Goal: Task Accomplishment & Management: Use online tool/utility

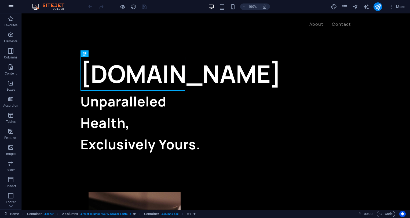
click at [12, 5] on icon "button" at bounding box center [11, 6] width 6 height 6
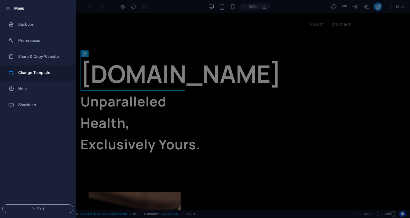
click at [32, 73] on h6 "Change Template" at bounding box center [43, 72] width 50 height 6
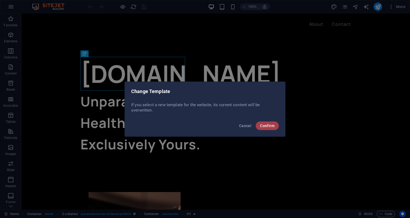
drag, startPoint x: 263, startPoint y: 121, endPoint x: 267, endPoint y: 125, distance: 5.5
click at [267, 125] on div "Cancel Confirm" at bounding box center [205, 127] width 160 height 18
click at [267, 125] on span "Confirm" at bounding box center [267, 126] width 14 height 4
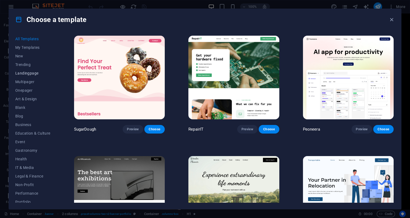
scroll to position [46, 0]
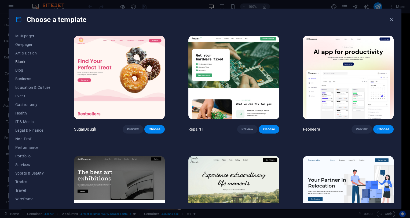
click at [29, 59] on button "Blank" at bounding box center [32, 61] width 35 height 9
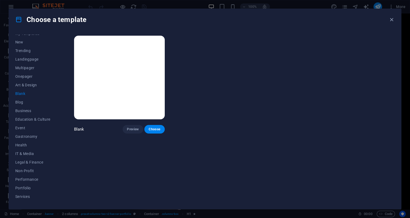
scroll to position [0, 0]
click at [21, 91] on span "Onepager" at bounding box center [32, 90] width 35 height 4
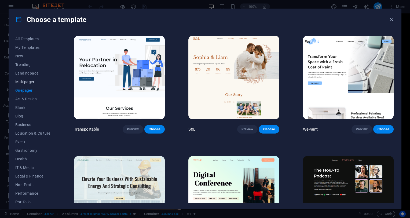
click at [23, 83] on span "Multipager" at bounding box center [32, 82] width 35 height 4
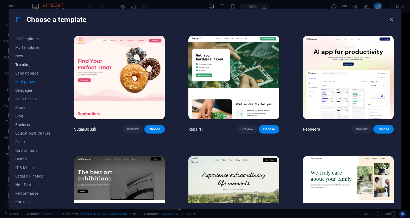
click at [21, 68] on button "Trending" at bounding box center [32, 64] width 35 height 9
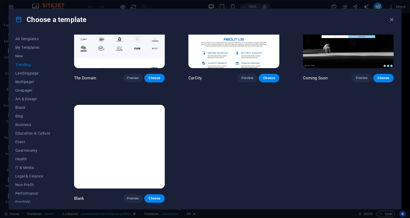
scroll to position [483, 0]
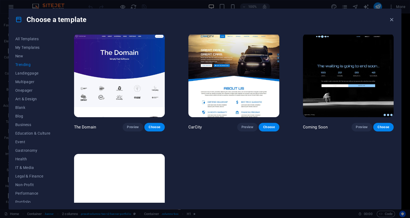
click at [325, 68] on img at bounding box center [348, 76] width 91 height 84
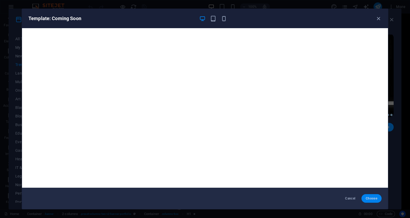
click at [370, 198] on span "Choose" at bounding box center [371, 198] width 12 height 4
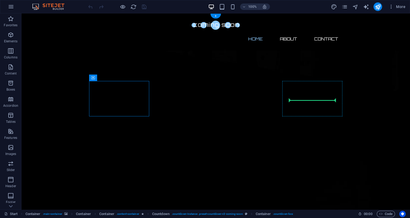
drag, startPoint x: 135, startPoint y: 82, endPoint x: 324, endPoint y: 102, distance: 189.7
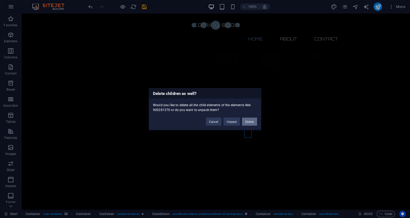
click at [250, 121] on button "Delete" at bounding box center [249, 121] width 15 height 8
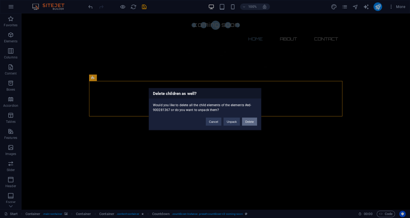
click at [250, 122] on button "Delete" at bounding box center [249, 121] width 15 height 8
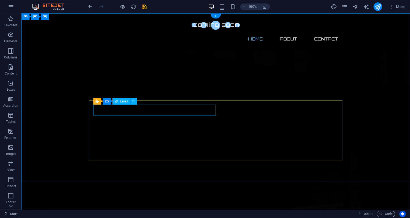
click div
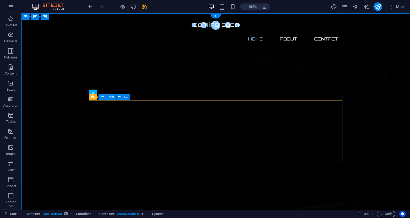
click div "Notify me I have read and understand the privacy policy. Unreadable? Load new"
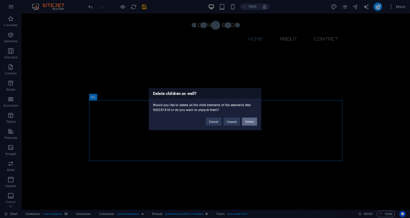
click at [250, 120] on button "Delete" at bounding box center [249, 121] width 15 height 8
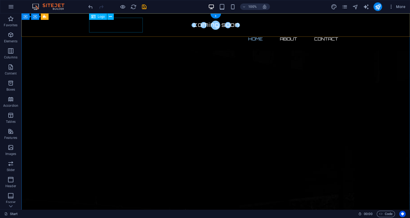
click at [118, 25] on div at bounding box center [215, 25] width 253 height 15
click at [116, 26] on div at bounding box center [215, 25] width 253 height 15
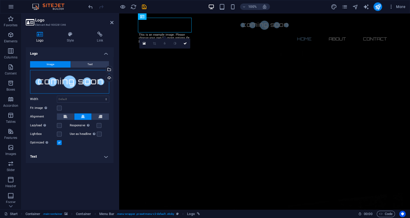
click at [91, 83] on div "Drag files here, click to choose files or select files from Files or our free s…" at bounding box center [69, 82] width 79 height 24
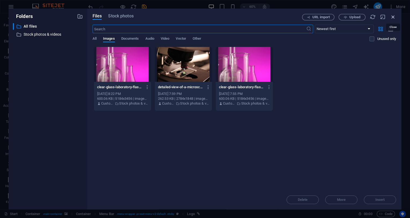
click at [392, 16] on icon "button" at bounding box center [393, 17] width 6 height 6
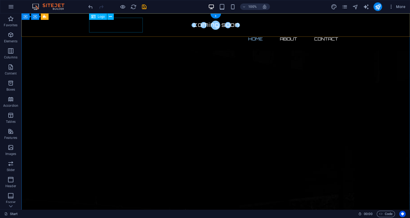
click at [122, 30] on div at bounding box center [215, 25] width 253 height 15
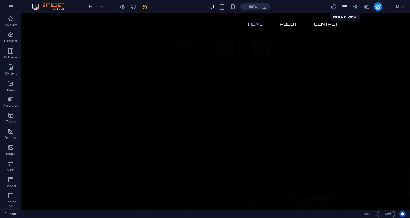
click at [347, 4] on icon "pages" at bounding box center [344, 7] width 6 height 6
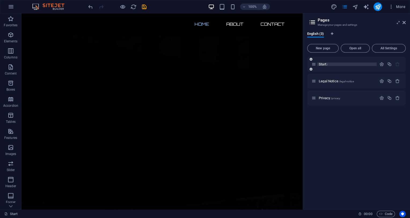
click at [328, 66] on p "Start /" at bounding box center [346, 63] width 56 height 3
click at [328, 81] on span "Legal Notice /legal-notice" at bounding box center [335, 81] width 35 height 4
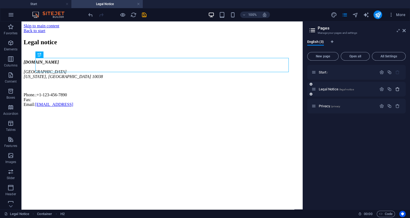
click at [401, 90] on button "button" at bounding box center [397, 89] width 8 height 5
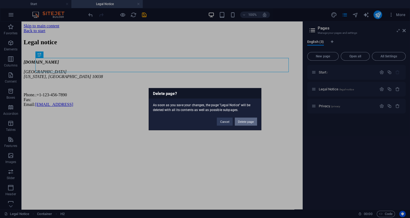
click at [247, 118] on button "Delete page" at bounding box center [246, 121] width 22 height 8
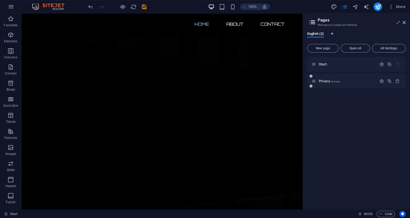
click at [344, 79] on div "Privacy /privacy" at bounding box center [343, 81] width 65 height 6
click at [334, 81] on span "/privacy" at bounding box center [335, 81] width 10 height 3
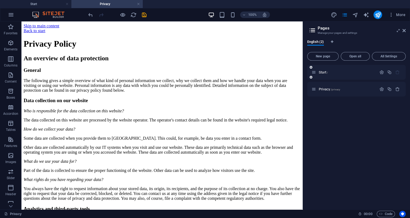
click at [321, 75] on div "Start /" at bounding box center [356, 72] width 98 height 15
click at [322, 72] on span "Start /" at bounding box center [322, 72] width 9 height 4
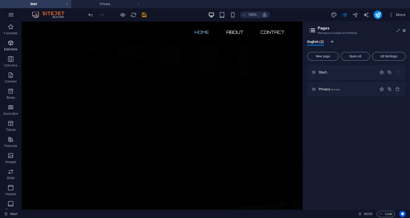
click at [10, 48] on p "Elements" at bounding box center [11, 49] width 14 height 4
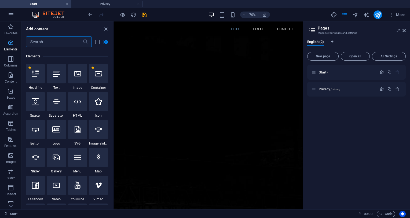
scroll to position [57, 0]
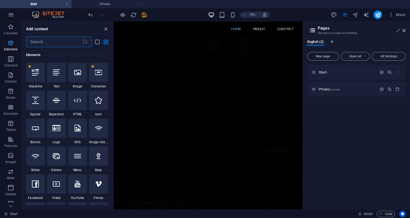
click at [10, 48] on p "Elements" at bounding box center [11, 49] width 14 height 4
click at [106, 28] on icon "close panel" at bounding box center [106, 29] width 6 height 6
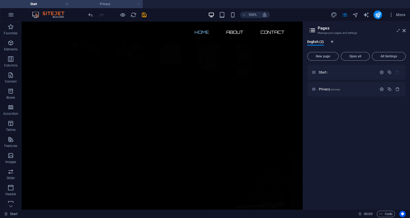
click at [139, 3] on link at bounding box center [138, 4] width 3 height 5
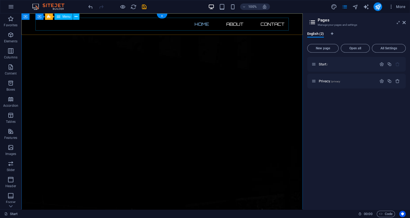
click at [235, 23] on nav "Home About Contact" at bounding box center [161, 24] width 253 height 13
click at [267, 24] on nav "Home About Contact" at bounding box center [161, 24] width 253 height 13
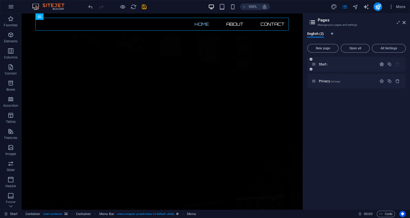
click at [382, 66] on icon "button" at bounding box center [381, 64] width 5 height 5
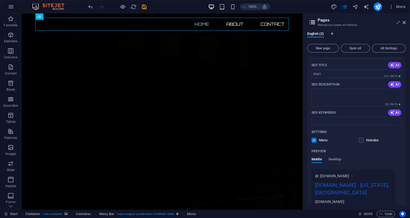
scroll to position [85, 0]
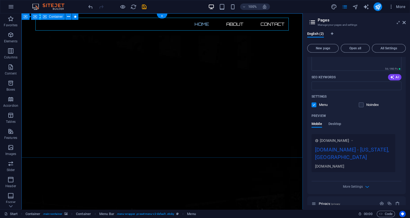
click at [77, 27] on nav "Home About Contact" at bounding box center [161, 24] width 253 height 13
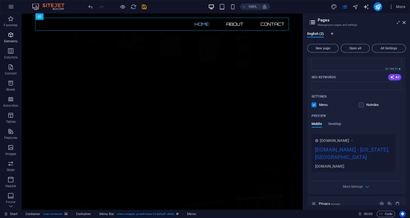
click at [13, 37] on icon "button" at bounding box center [11, 35] width 6 height 6
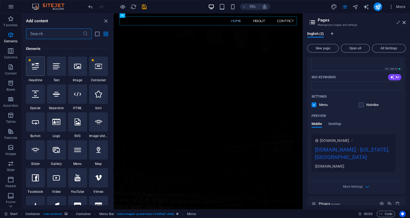
scroll to position [57, 0]
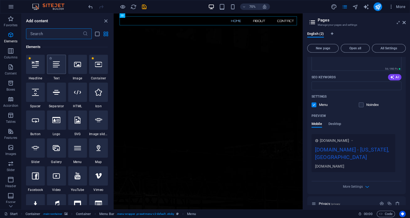
click at [56, 69] on div at bounding box center [56, 64] width 19 height 19
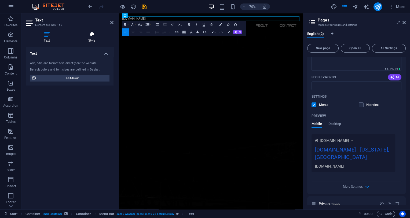
click at [91, 37] on icon at bounding box center [91, 34] width 43 height 5
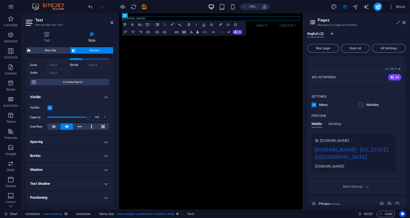
scroll to position [0, 0]
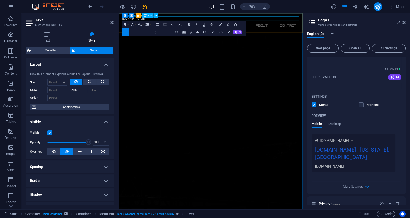
click at [193, 22] on p "[DOMAIN_NAME]" at bounding box center [250, 21] width 253 height 6
click at [143, 24] on button "Font Size" at bounding box center [140, 25] width 7 height 8
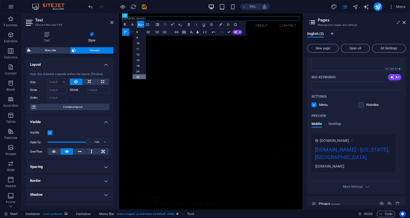
click at [140, 76] on link "30" at bounding box center [139, 77] width 13 height 6
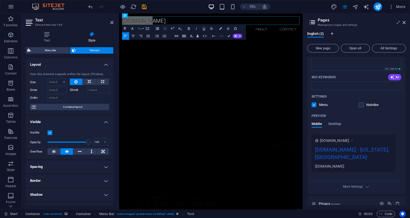
click at [142, 29] on button "Font Size" at bounding box center [140, 29] width 7 height 8
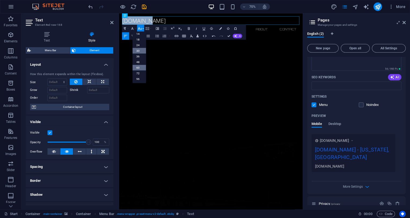
click at [139, 67] on link "60" at bounding box center [139, 68] width 13 height 6
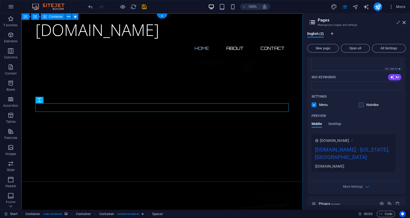
click at [122, 54] on nav "Home About Contact" at bounding box center [161, 48] width 253 height 13
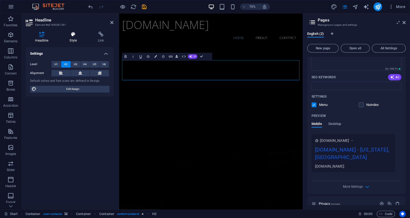
click at [80, 39] on h4 "Style" at bounding box center [74, 37] width 28 height 11
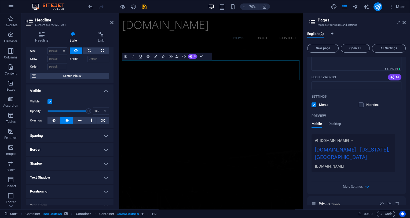
scroll to position [0, 0]
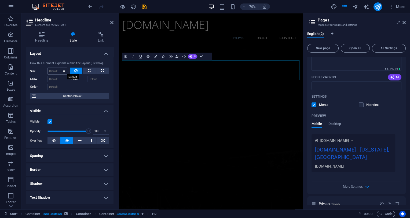
click at [58, 69] on select "Default auto px % 1/1 1/2 1/3 1/4 1/5 1/6 1/7 1/8 1/9 1/10" at bounding box center [57, 71] width 19 height 6
click at [41, 38] on h4 "Headline" at bounding box center [43, 37] width 34 height 11
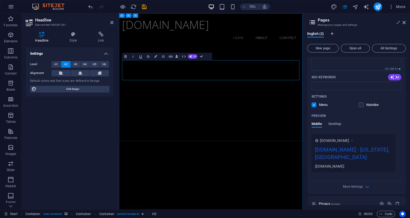
click at [57, 63] on span "H1" at bounding box center [55, 64] width 3 height 6
click at [65, 62] on span "H2" at bounding box center [65, 64] width 3 height 6
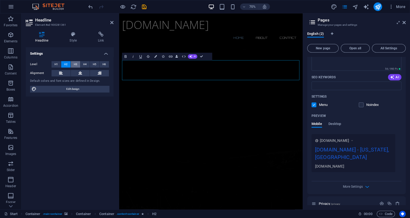
click at [79, 64] on button "H3" at bounding box center [75, 64] width 9 height 6
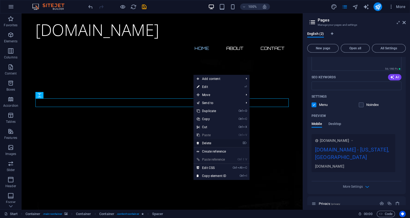
click at [218, 143] on link "⌦ Delete" at bounding box center [211, 143] width 36 height 8
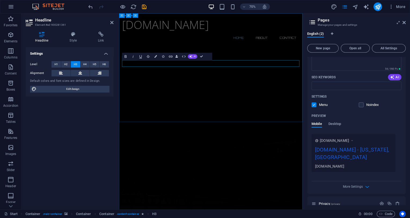
click at [115, 23] on aside "Headline Element #ed-900281361 Headline Style Link Settings Level H1 H2 H3 H4 H…" at bounding box center [70, 111] width 98 height 196
click at [111, 23] on icon at bounding box center [111, 22] width 3 height 4
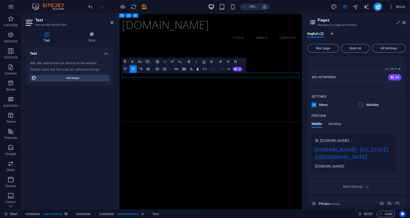
drag, startPoint x: 240, startPoint y: 101, endPoint x: 345, endPoint y: 102, distance: 105.6
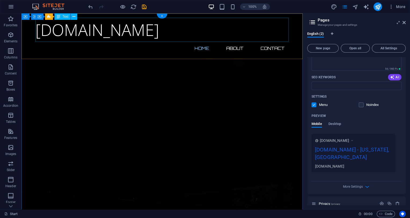
click at [69, 36] on div "[DOMAIN_NAME]" at bounding box center [161, 30] width 253 height 24
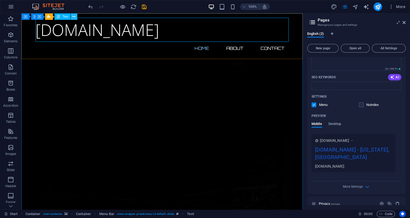
click at [74, 17] on icon at bounding box center [73, 17] width 3 height 6
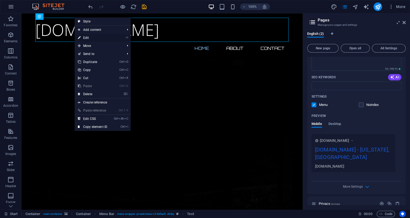
click at [97, 36] on link "⏎ Edit" at bounding box center [93, 38] width 36 height 8
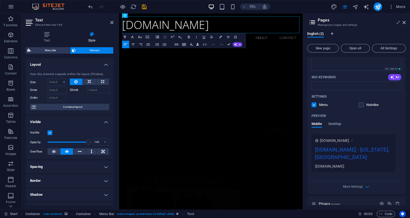
scroll to position [49, 0]
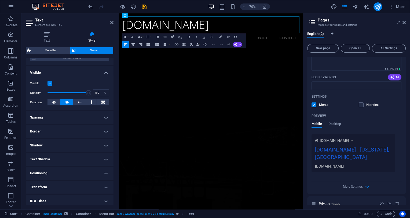
click at [57, 118] on h4 "Spacing" at bounding box center [70, 117] width 88 height 13
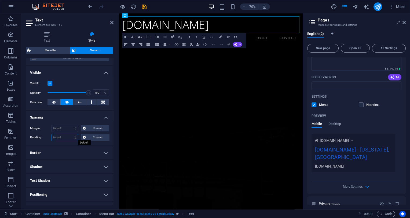
click at [52, 134] on select "Default px rem % vh vw Custom" at bounding box center [65, 137] width 26 height 6
click at [73, 135] on select "Default px rem % vh vw Custom" at bounding box center [65, 137] width 26 height 6
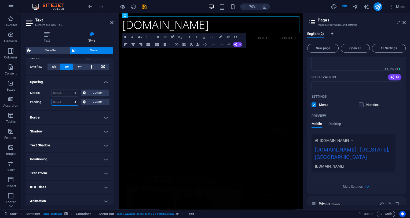
scroll to position [99, 0]
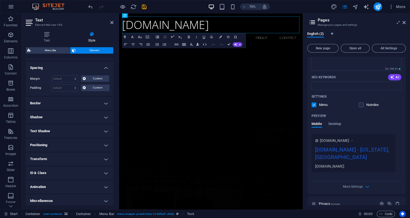
click at [71, 142] on h4 "Positioning" at bounding box center [70, 145] width 88 height 13
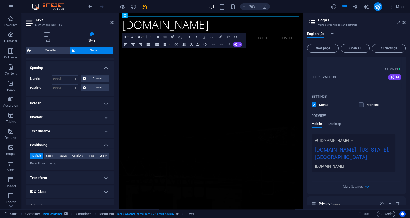
scroll to position [119, 0]
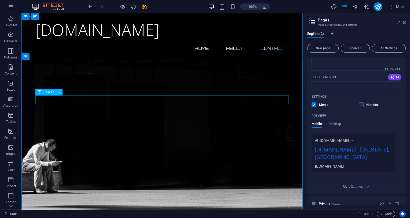
scroll to position [226, 0]
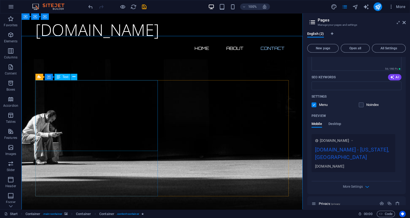
scroll to position [219, 0]
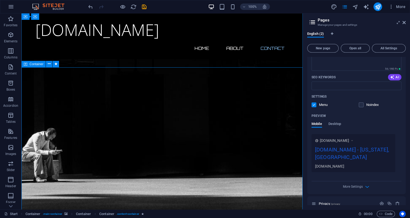
click at [46, 65] on button at bounding box center [49, 64] width 6 height 6
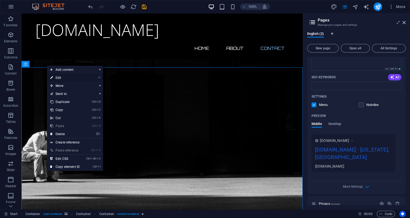
click at [67, 78] on link "⏎ Edit" at bounding box center [65, 78] width 36 height 8
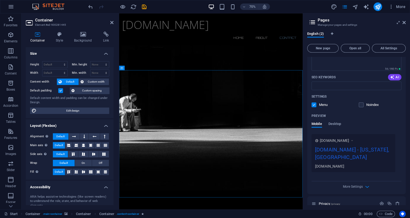
scroll to position [192, 0]
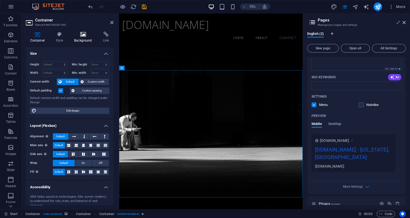
click at [82, 37] on h4 "Background" at bounding box center [84, 37] width 29 height 11
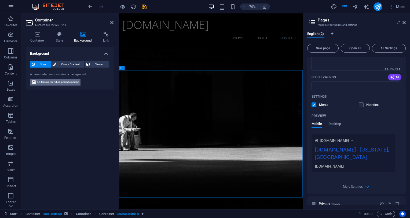
click at [64, 83] on span "Edit background on parent element" at bounding box center [57, 82] width 41 height 6
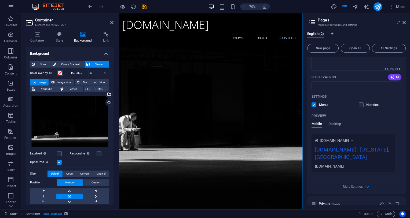
click at [88, 116] on div "Drag files here, click to choose files or select files from Files or our free s…" at bounding box center [69, 122] width 79 height 54
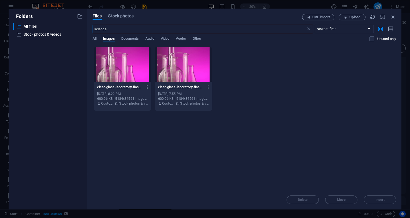
type input "science"
click at [130, 29] on input "science" at bounding box center [198, 29] width 213 height 9
click at [123, 14] on span "Stock photos" at bounding box center [120, 16] width 25 height 6
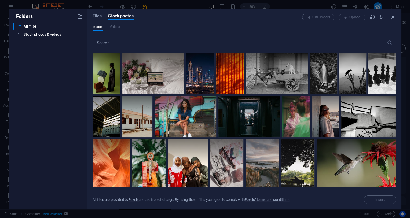
click at [113, 46] on input "text" at bounding box center [239, 43] width 294 height 11
type input "science"
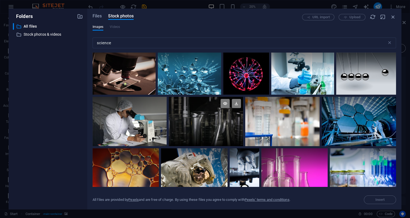
click at [203, 116] on div at bounding box center [206, 109] width 74 height 25
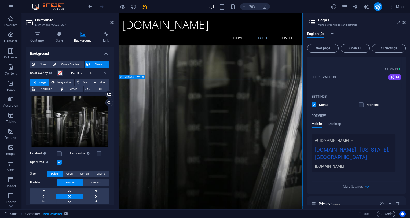
scroll to position [192, 0]
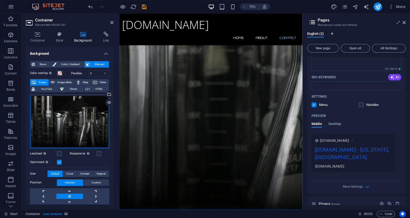
click at [73, 113] on div "Drag files here, click to choose files or select files from Files or our free s…" at bounding box center [69, 122] width 79 height 54
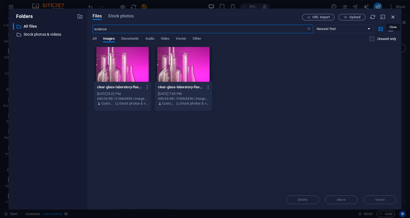
click at [393, 16] on icon "button" at bounding box center [393, 17] width 6 height 6
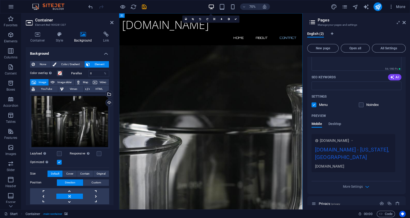
click at [102, 63] on span "Element" at bounding box center [99, 64] width 16 height 6
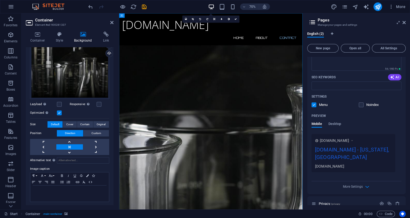
scroll to position [50, 0]
click at [104, 125] on span "Original" at bounding box center [100, 123] width 9 height 6
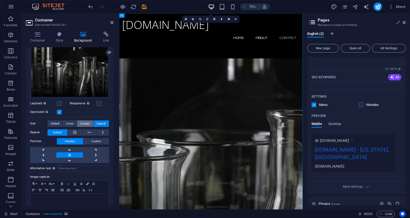
click at [86, 125] on span "Contain" at bounding box center [84, 123] width 9 height 6
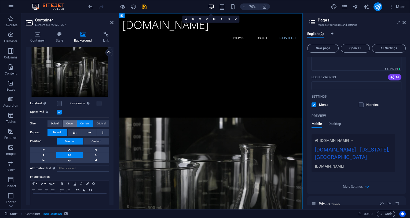
click at [68, 124] on span "Cover" at bounding box center [69, 123] width 7 height 6
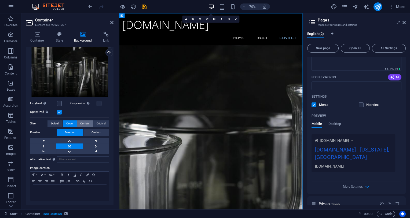
click at [89, 124] on span "Contain" at bounding box center [84, 123] width 9 height 6
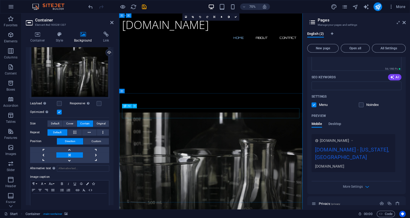
scroll to position [0, 0]
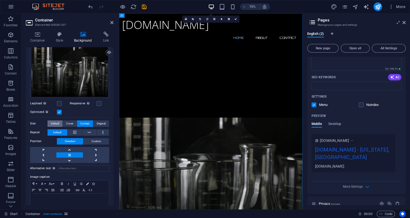
click at [55, 122] on span "Default" at bounding box center [55, 123] width 8 height 6
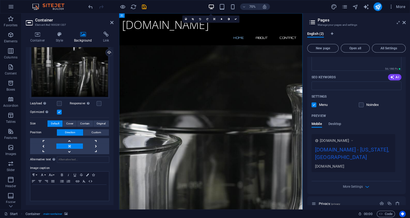
click at [55, 31] on div "Container Style Background Link Size Height Default px rem % vh vw Min. height …" at bounding box center [69, 118] width 96 height 182
click at [57, 34] on icon at bounding box center [59, 34] width 16 height 5
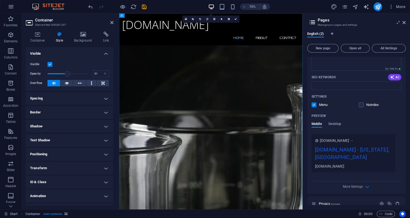
drag, startPoint x: 88, startPoint y: 75, endPoint x: 68, endPoint y: 72, distance: 20.3
click at [68, 72] on span at bounding box center [67, 73] width 5 height 5
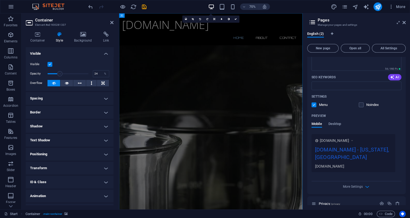
drag, startPoint x: 68, startPoint y: 72, endPoint x: 57, endPoint y: 74, distance: 11.1
click at [57, 74] on span at bounding box center [59, 73] width 5 height 5
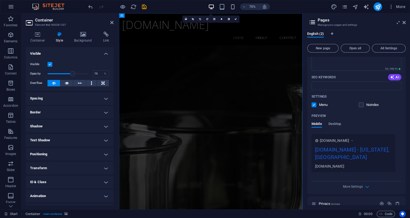
type input "76"
drag, startPoint x: 57, startPoint y: 74, endPoint x: 79, endPoint y: 75, distance: 21.4
click at [79, 75] on span at bounding box center [78, 73] width 5 height 5
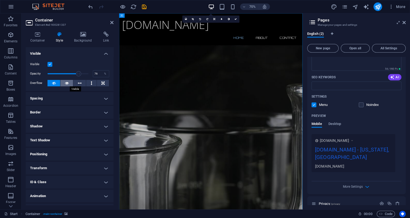
click at [66, 82] on icon at bounding box center [67, 83] width 4 height 6
click at [56, 82] on button at bounding box center [53, 83] width 13 height 6
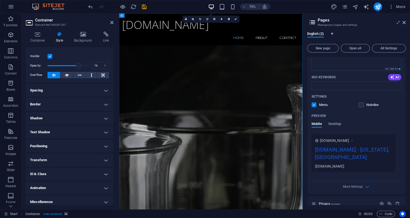
scroll to position [11, 0]
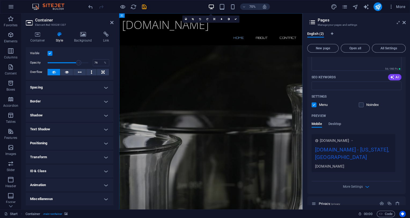
click at [70, 145] on h4 "Positioning" at bounding box center [70, 143] width 88 height 13
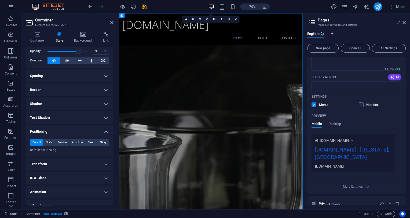
scroll to position [29, 0]
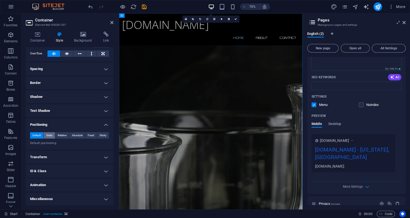
click at [48, 133] on span "Static" at bounding box center [49, 135] width 6 height 6
click at [64, 135] on span "Relative" at bounding box center [62, 135] width 9 height 6
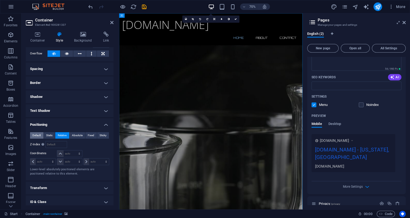
click at [36, 136] on span "Default" at bounding box center [36, 135] width 8 height 6
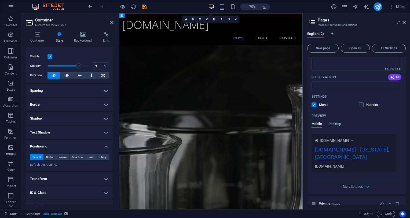
scroll to position [0, 0]
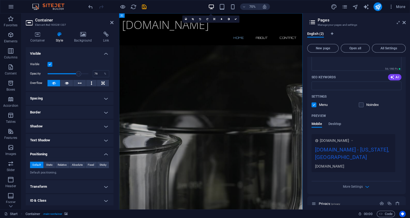
click at [52, 63] on label at bounding box center [49, 64] width 5 height 5
click at [0, 0] on input "Visible" at bounding box center [0, 0] width 0 height 0
click at [52, 63] on label at bounding box center [49, 64] width 5 height 5
click at [0, 0] on input "Visible" at bounding box center [0, 0] width 0 height 0
click at [52, 63] on label at bounding box center [49, 64] width 5 height 5
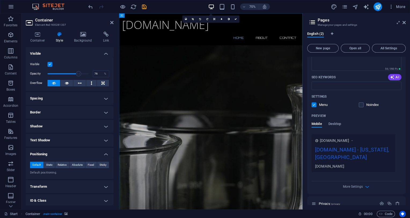
click at [0, 0] on input "Visible" at bounding box center [0, 0] width 0 height 0
click at [52, 63] on label at bounding box center [49, 64] width 5 height 5
click at [0, 0] on input "Visible" at bounding box center [0, 0] width 0 height 0
click at [40, 43] on div "Container Style Background Link Size Height Default px rem % vh vw Min. height …" at bounding box center [70, 118] width 88 height 173
click at [40, 42] on h4 "Container" at bounding box center [39, 37] width 26 height 11
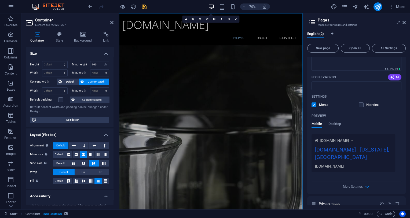
click at [147, 9] on span "save" at bounding box center [144, 7] width 6 height 6
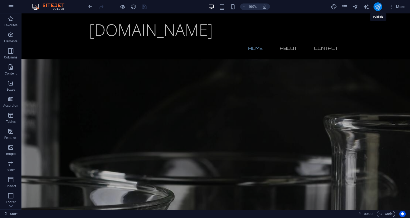
click at [378, 7] on icon "publish" at bounding box center [377, 7] width 6 height 6
